Goal: Information Seeking & Learning: Check status

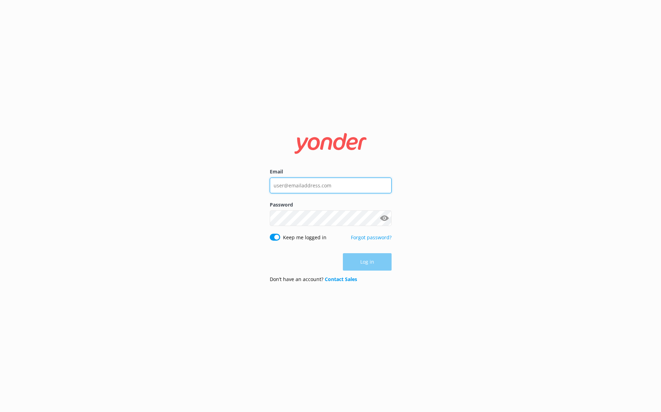
click at [282, 180] on input "Email" at bounding box center [331, 186] width 122 height 16
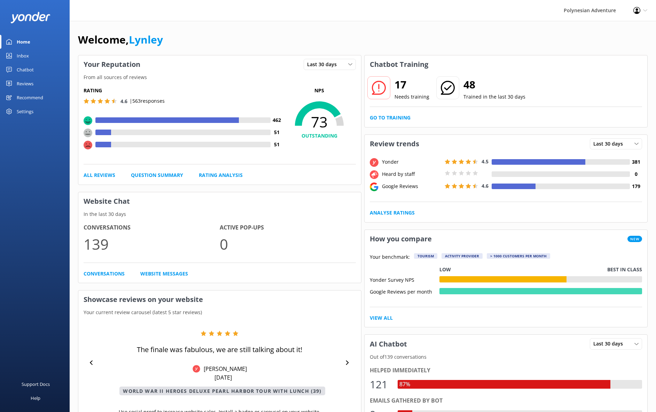
click at [36, 84] on link "Reviews" at bounding box center [35, 84] width 70 height 14
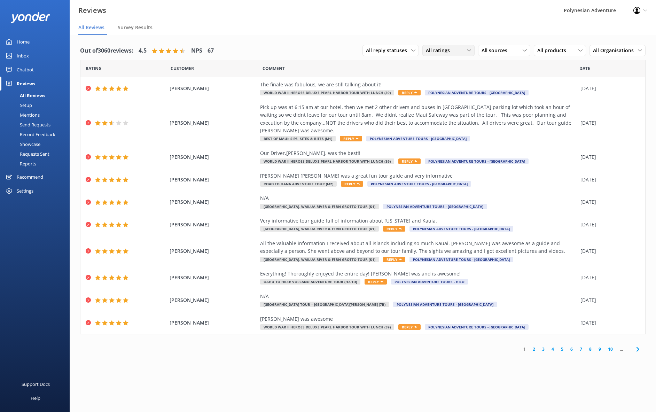
click at [456, 52] on div "All ratings" at bounding box center [448, 51] width 49 height 8
click at [412, 51] on icon at bounding box center [413, 50] width 4 height 4
click at [494, 53] on span "All sources" at bounding box center [497, 51] width 30 height 8
click at [503, 83] on link "Yonder survey" at bounding box center [509, 79] width 62 height 14
